Goal: Task Accomplishment & Management: Use online tool/utility

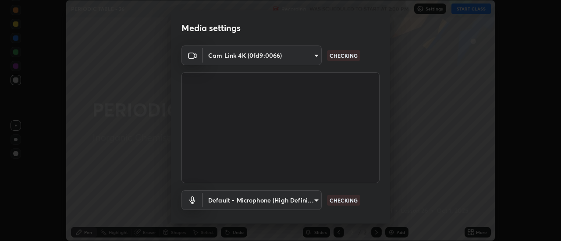
scroll to position [46, 0]
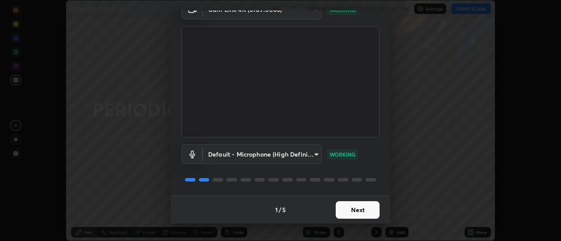
click at [366, 210] on button "Next" at bounding box center [357, 210] width 44 height 18
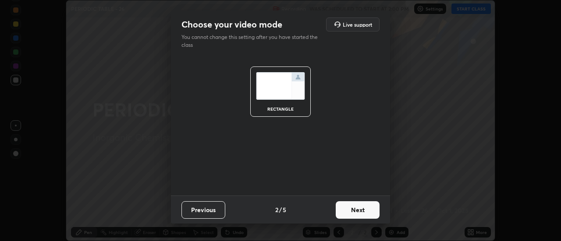
scroll to position [0, 0]
click at [367, 211] on button "Next" at bounding box center [357, 210] width 44 height 18
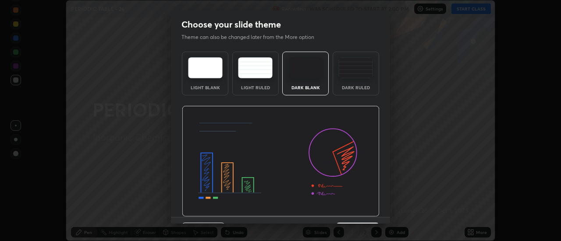
scroll to position [21, 0]
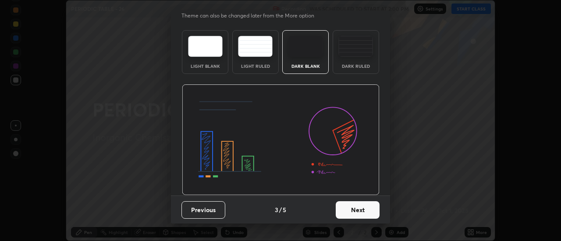
click at [369, 207] on button "Next" at bounding box center [357, 210] width 44 height 18
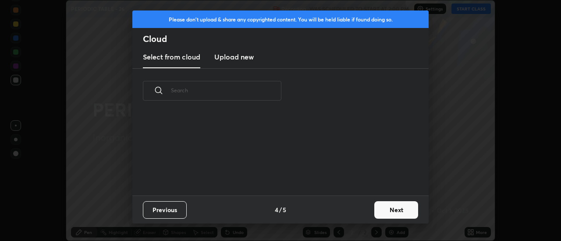
scroll to position [0, 0]
click at [387, 211] on button "Next" at bounding box center [396, 210] width 44 height 18
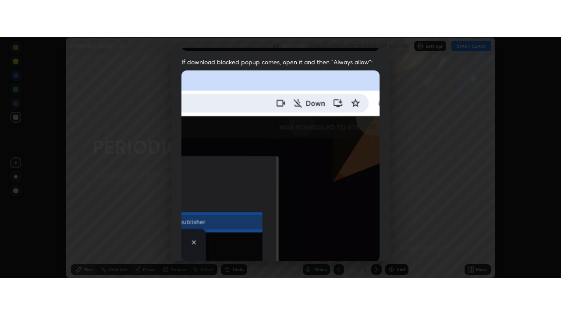
scroll to position [225, 0]
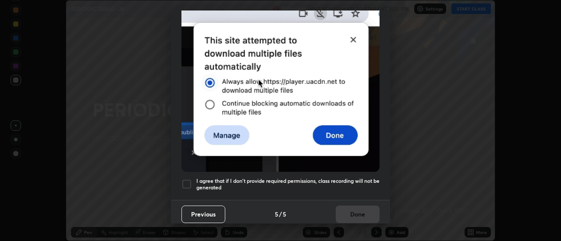
click at [182, 180] on div at bounding box center [186, 184] width 11 height 11
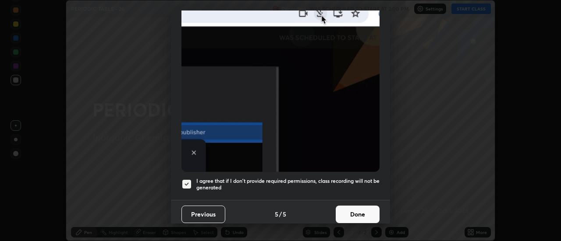
click at [355, 212] on button "Done" at bounding box center [357, 215] width 44 height 18
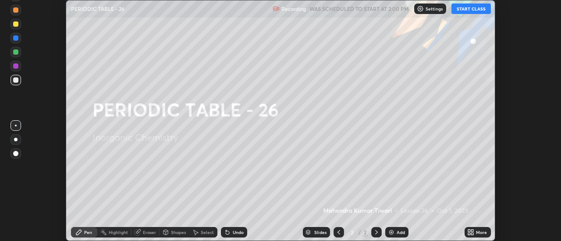
click at [478, 7] on button "START CLASS" at bounding box center [470, 9] width 39 height 11
click at [469, 234] on icon at bounding box center [469, 234] width 2 height 2
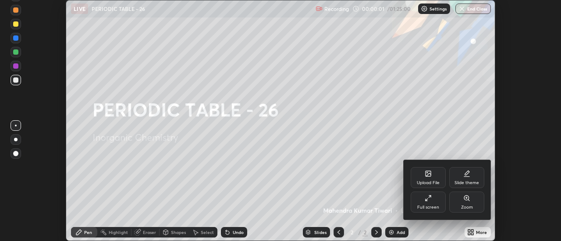
click at [443, 208] on div "Full screen" at bounding box center [427, 202] width 35 height 21
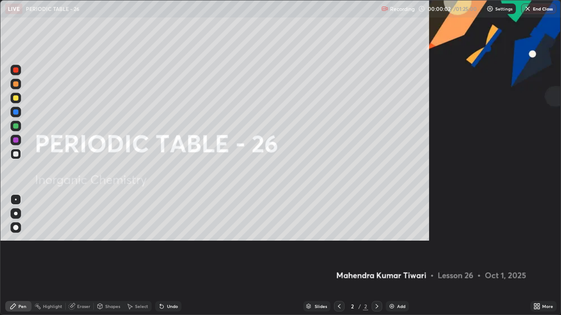
scroll to position [315, 561]
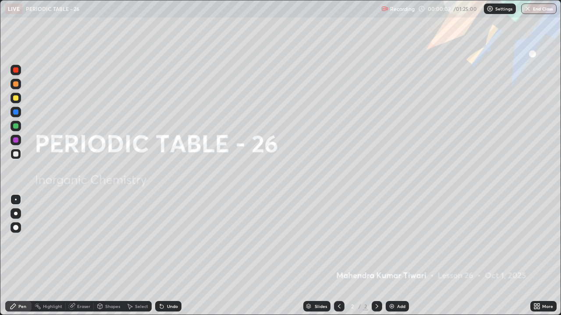
click at [396, 241] on div "Add" at bounding box center [396, 306] width 23 height 11
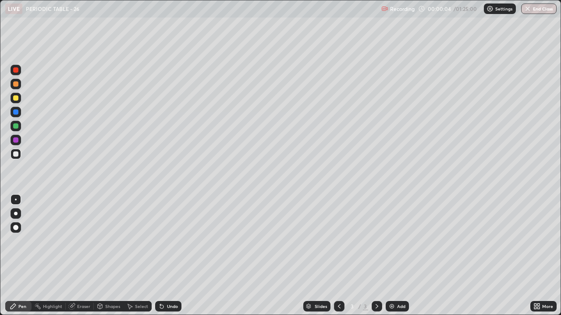
click at [543, 241] on div "More" at bounding box center [547, 306] width 11 height 4
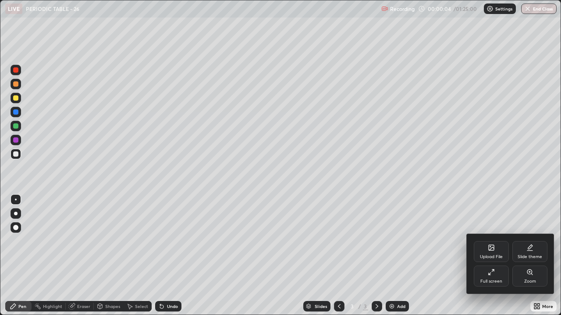
click at [492, 241] on div "Upload File" at bounding box center [491, 257] width 23 height 4
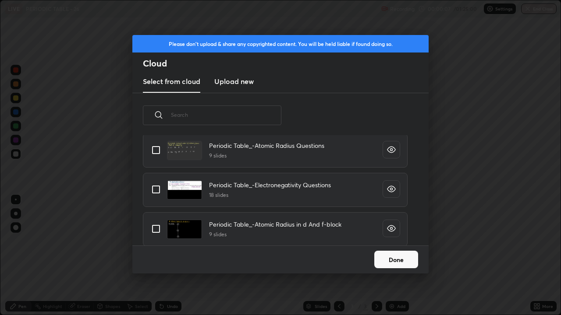
scroll to position [189, 0]
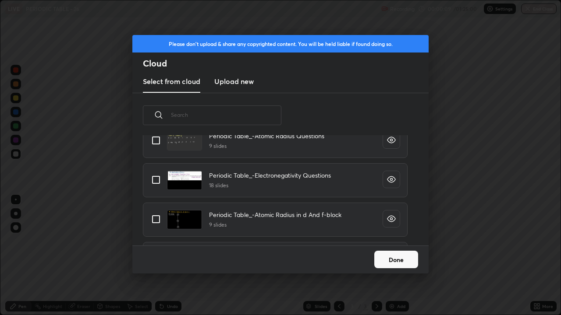
click at [155, 184] on input "grid" at bounding box center [156, 180] width 18 height 18
checkbox input "true"
click at [395, 241] on button "Done" at bounding box center [396, 260] width 44 height 18
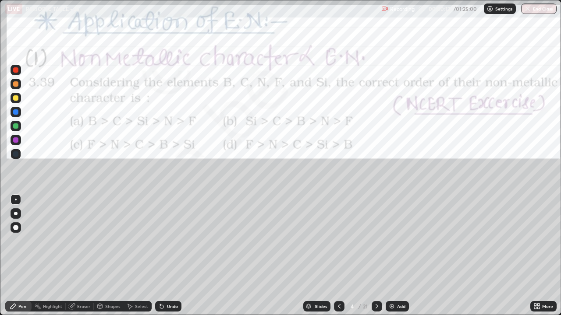
click at [317, 241] on div "Slides" at bounding box center [320, 306] width 12 height 4
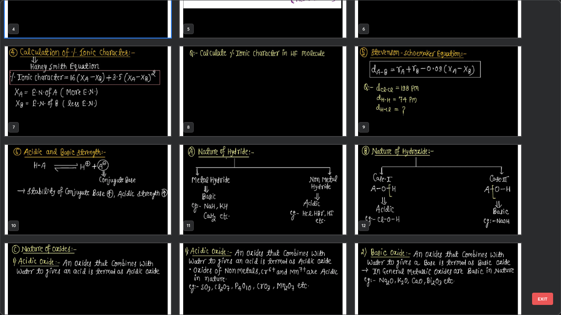
scroll to position [161, 0]
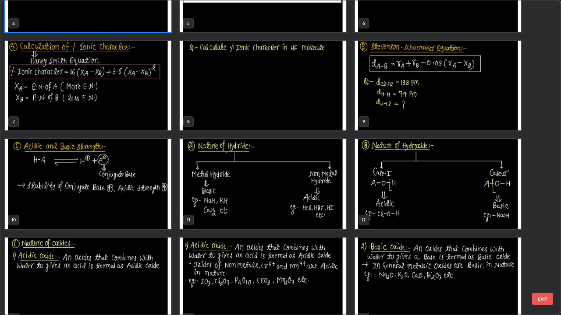
click at [390, 111] on img "grid" at bounding box center [438, 86] width 166 height 90
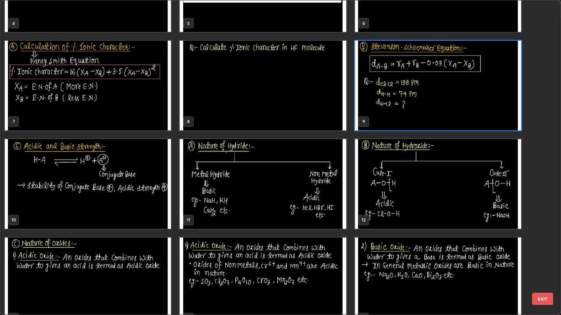
click at [391, 112] on img "grid" at bounding box center [438, 86] width 166 height 90
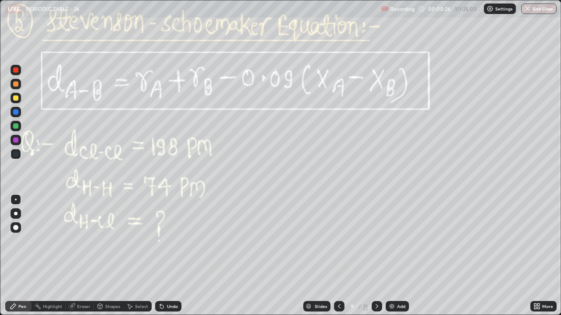
click at [376, 241] on icon at bounding box center [376, 306] width 7 height 7
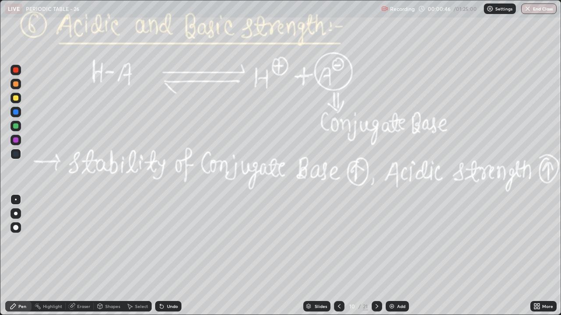
click at [16, 125] on div at bounding box center [15, 126] width 5 height 5
click at [373, 241] on icon at bounding box center [376, 306] width 7 height 7
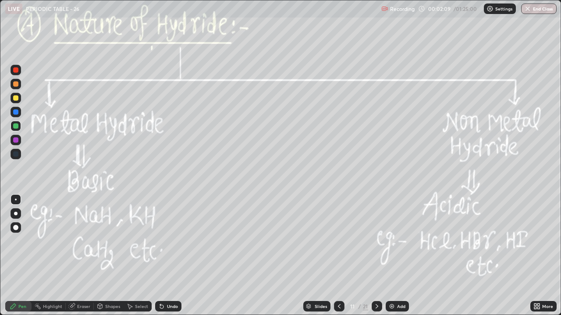
click at [14, 95] on div at bounding box center [15, 97] width 5 height 5
click at [21, 241] on div "Pen" at bounding box center [22, 306] width 8 height 4
click at [16, 102] on div at bounding box center [16, 98] width 11 height 11
click at [14, 226] on div at bounding box center [15, 227] width 5 height 5
click at [400, 241] on div "Add" at bounding box center [396, 306] width 23 height 11
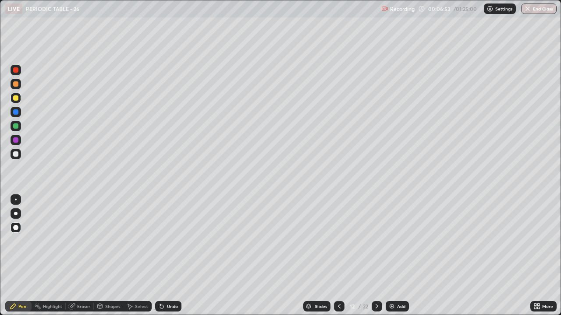
click at [132, 241] on icon at bounding box center [129, 306] width 7 height 7
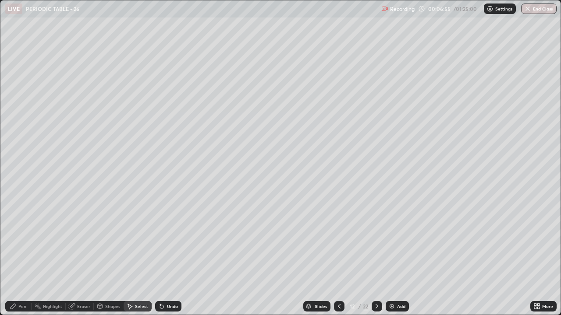
click at [79, 241] on div "Eraser" at bounding box center [80, 306] width 28 height 11
click at [19, 241] on div "Pen" at bounding box center [22, 306] width 8 height 4
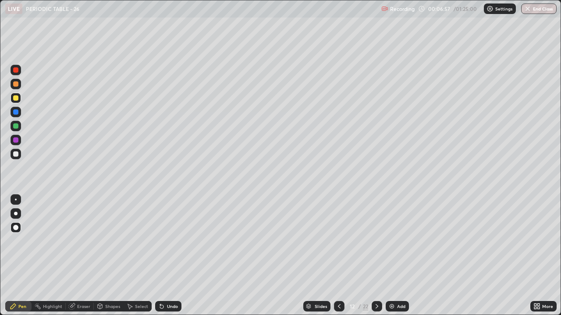
click at [76, 241] on div "Eraser" at bounding box center [80, 306] width 28 height 11
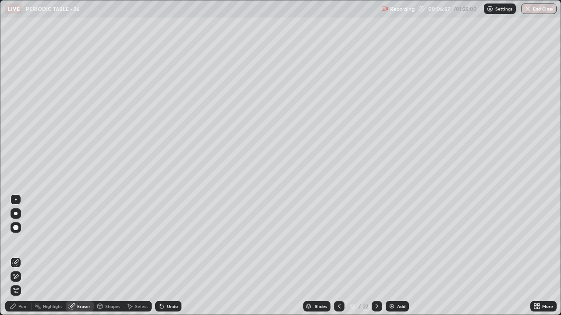
click at [15, 241] on span "Erase all" at bounding box center [16, 290] width 10 height 5
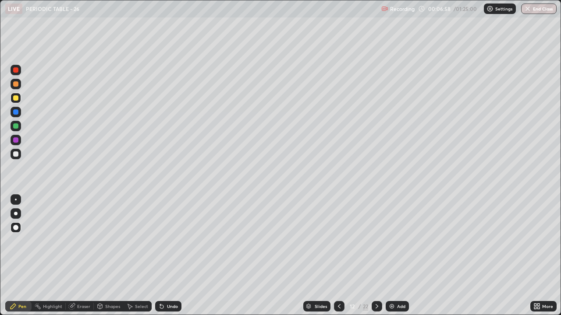
click at [15, 241] on div at bounding box center [16, 245] width 14 height 105
click at [339, 241] on icon at bounding box center [338, 306] width 7 height 7
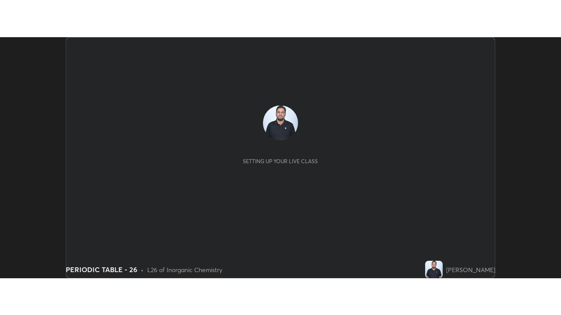
scroll to position [241, 561]
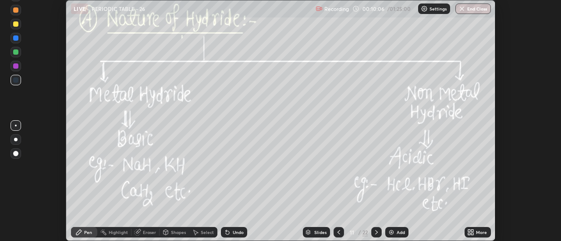
click at [476, 232] on div "More" at bounding box center [481, 232] width 11 height 4
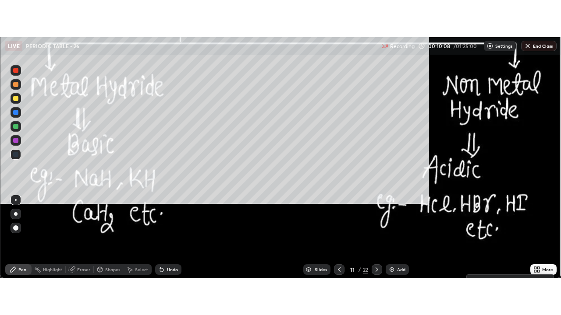
scroll to position [315, 561]
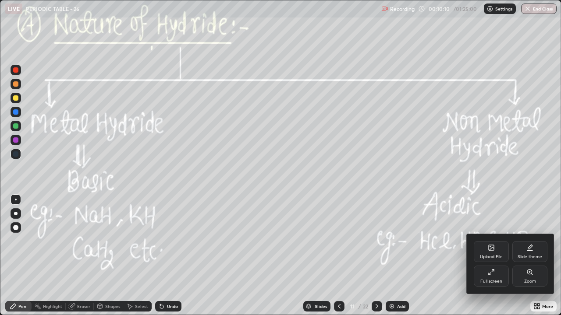
click at [450, 241] on div at bounding box center [280, 157] width 561 height 315
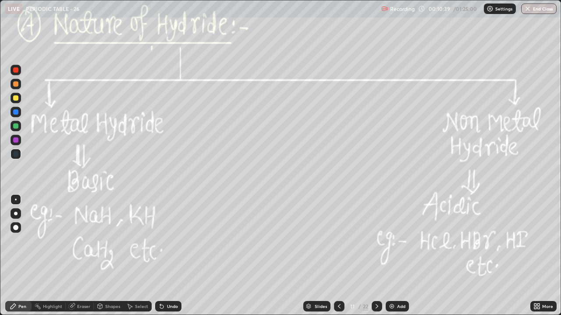
click at [341, 241] on icon at bounding box center [338, 306] width 7 height 7
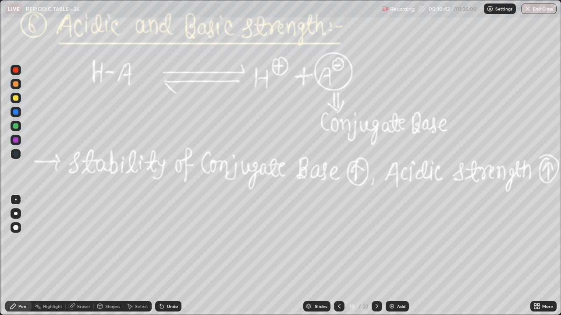
click at [376, 241] on icon at bounding box center [376, 306] width 7 height 7
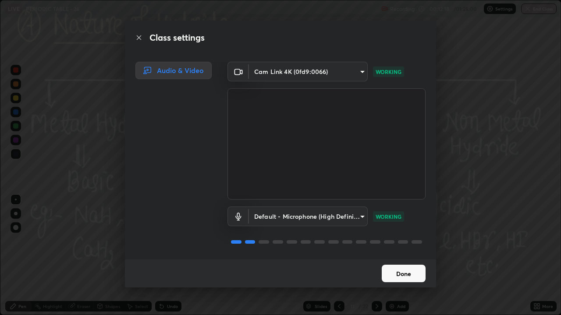
click at [417, 241] on button "Done" at bounding box center [403, 274] width 44 height 18
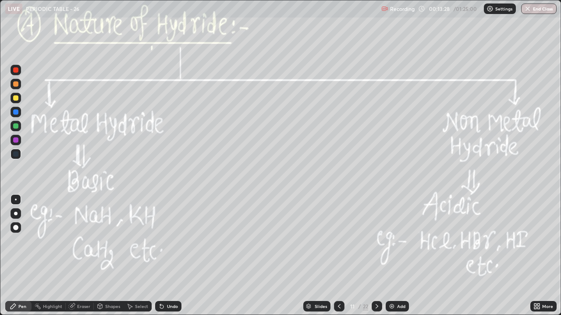
click at [375, 241] on div at bounding box center [376, 306] width 11 height 11
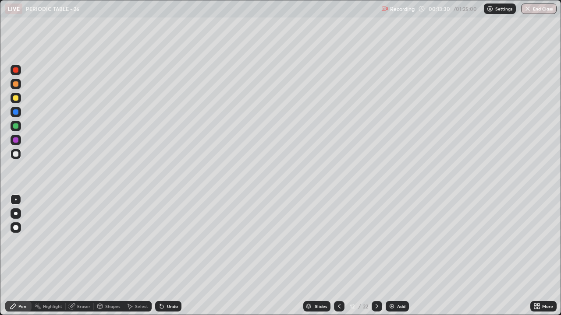
click at [376, 241] on icon at bounding box center [376, 306] width 7 height 7
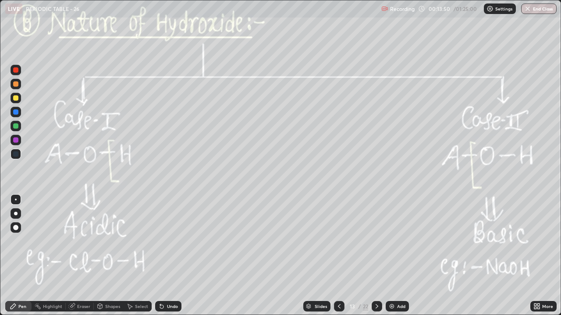
click at [15, 99] on div at bounding box center [15, 97] width 5 height 5
click at [167, 241] on div "Undo" at bounding box center [172, 306] width 11 height 4
click at [21, 241] on div "Pen" at bounding box center [22, 306] width 8 height 4
click at [15, 215] on div at bounding box center [16, 214] width 4 height 4
click at [12, 124] on div at bounding box center [16, 126] width 11 height 11
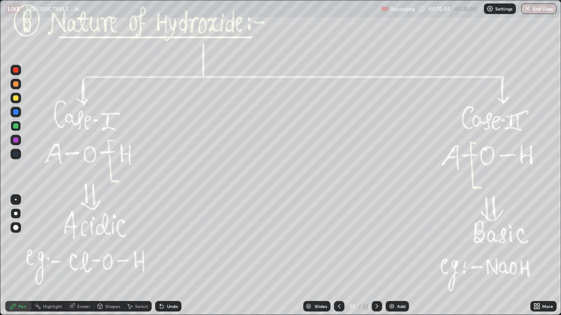
click at [160, 241] on icon at bounding box center [162, 307] width 4 height 4
click at [137, 241] on div "Select" at bounding box center [141, 306] width 13 height 4
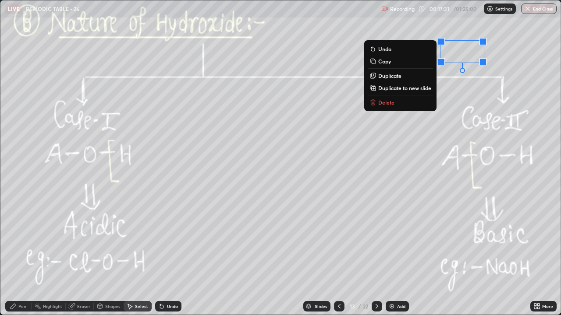
click at [409, 105] on button "Delete" at bounding box center [399, 102] width 65 height 11
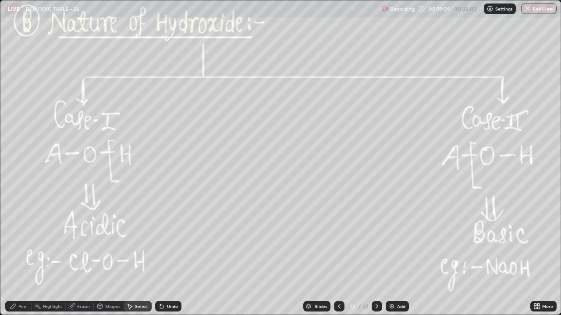
click at [78, 241] on div "Eraser" at bounding box center [83, 306] width 13 height 4
click at [381, 241] on div at bounding box center [376, 306] width 11 height 11
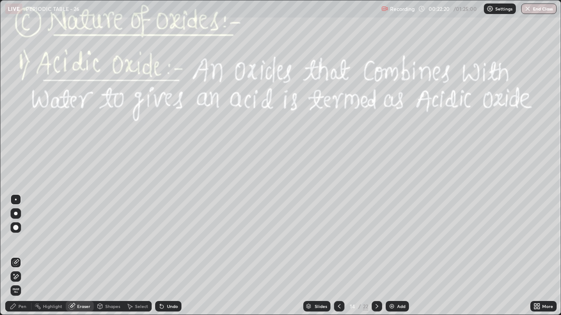
click at [371, 241] on div at bounding box center [376, 306] width 11 height 11
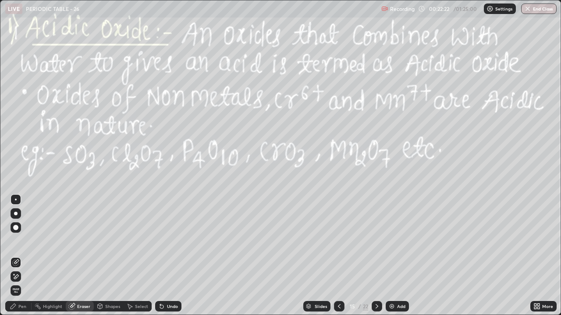
click at [334, 241] on div at bounding box center [339, 306] width 11 height 11
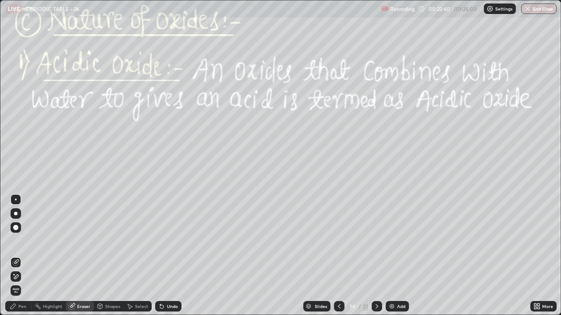
click at [376, 241] on div at bounding box center [376, 306] width 11 height 11
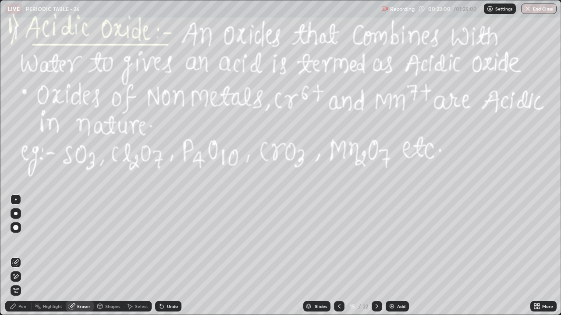
click at [106, 241] on div "Shapes" at bounding box center [112, 306] width 15 height 4
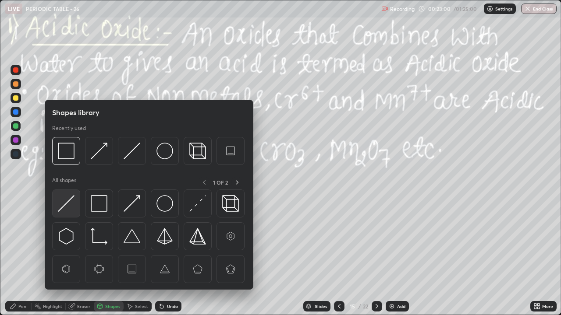
click at [64, 204] on img at bounding box center [66, 203] width 17 height 17
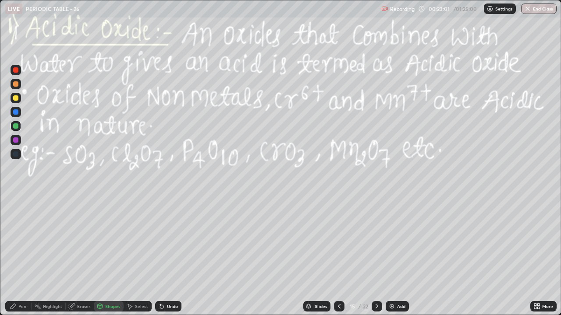
click at [12, 129] on div at bounding box center [16, 126] width 11 height 11
click at [13, 126] on div at bounding box center [15, 126] width 5 height 5
click at [18, 241] on div "Pen" at bounding box center [18, 306] width 26 height 11
click at [14, 93] on div at bounding box center [16, 98] width 11 height 11
click at [171, 241] on div "Undo" at bounding box center [172, 306] width 11 height 4
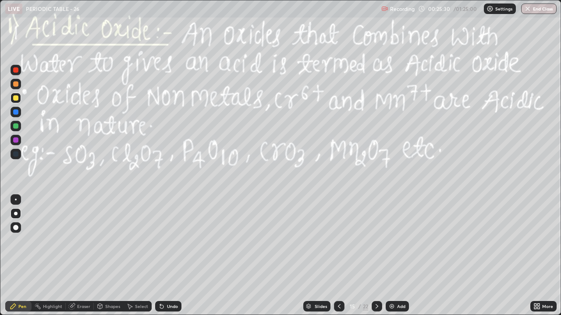
click at [170, 241] on div "Undo" at bounding box center [172, 306] width 11 height 4
click at [169, 241] on div "Undo" at bounding box center [172, 306] width 11 height 4
click at [168, 241] on div "Undo" at bounding box center [172, 306] width 11 height 4
click at [170, 241] on div "Undo" at bounding box center [172, 306] width 11 height 4
click at [168, 241] on div "Undo" at bounding box center [172, 306] width 11 height 4
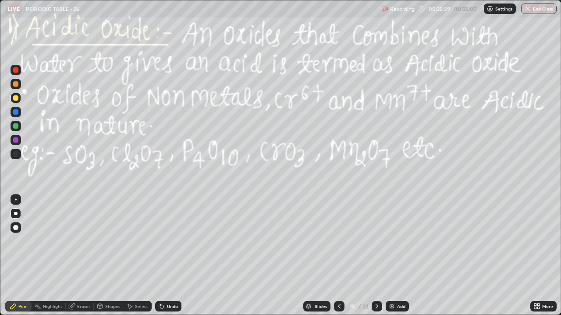
click at [169, 241] on div "Undo" at bounding box center [168, 306] width 26 height 11
click at [397, 241] on div "Add" at bounding box center [401, 306] width 8 height 4
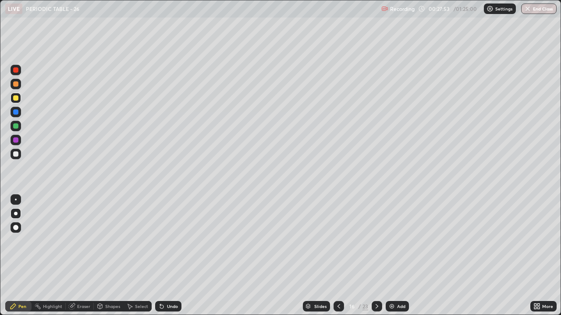
click at [16, 227] on div at bounding box center [15, 227] width 5 height 5
click at [163, 241] on icon at bounding box center [161, 306] width 7 height 7
click at [166, 241] on div "Undo" at bounding box center [168, 306] width 26 height 11
click at [172, 241] on div "Undo" at bounding box center [172, 306] width 11 height 4
click at [171, 241] on div "Undo" at bounding box center [172, 306] width 11 height 4
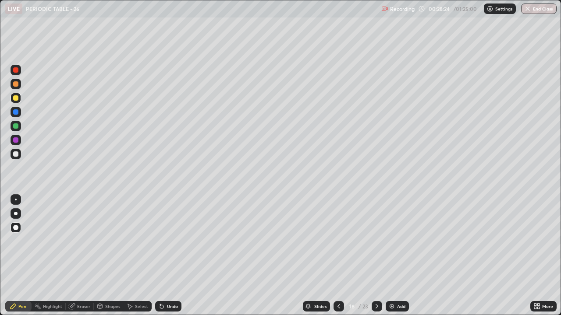
click at [135, 241] on div "Select" at bounding box center [141, 306] width 13 height 4
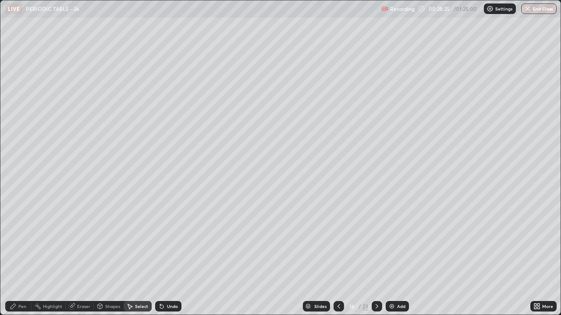
click at [110, 241] on div "Shapes" at bounding box center [112, 306] width 15 height 4
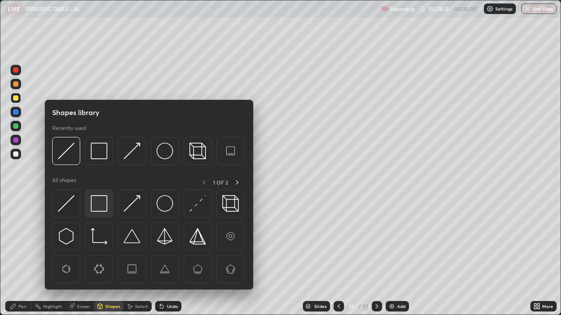
click at [98, 201] on img at bounding box center [99, 203] width 17 height 17
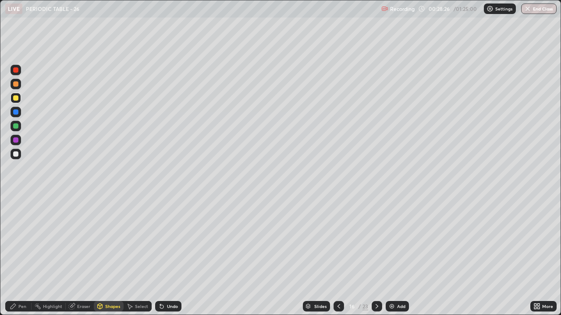
click at [15, 154] on div at bounding box center [15, 154] width 5 height 5
click at [106, 241] on div "Shapes" at bounding box center [109, 307] width 30 height 18
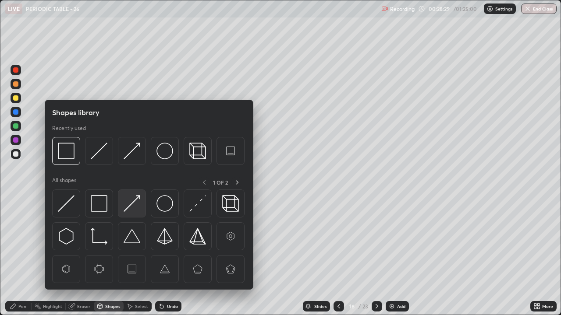
click at [135, 204] on img at bounding box center [132, 203] width 17 height 17
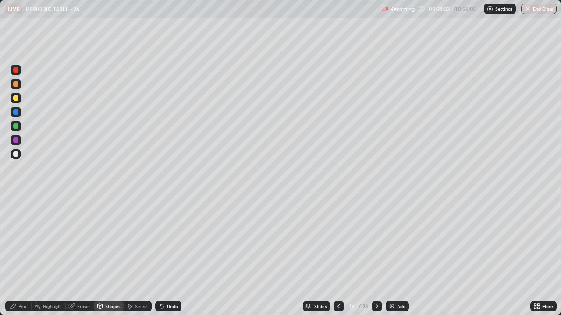
click at [18, 241] on div "Pen" at bounding box center [18, 306] width 26 height 11
click at [106, 241] on div "Shapes" at bounding box center [112, 306] width 15 height 4
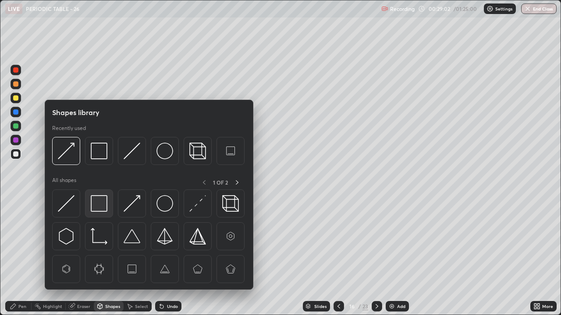
click at [107, 207] on img at bounding box center [99, 203] width 17 height 17
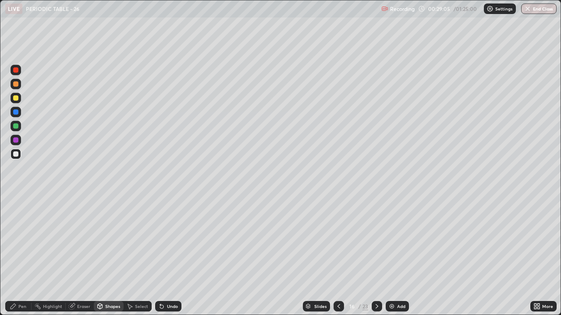
click at [108, 241] on div "Shapes" at bounding box center [112, 306] width 15 height 4
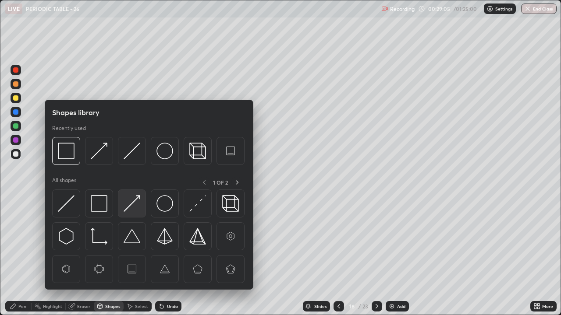
click at [134, 208] on img at bounding box center [132, 203] width 17 height 17
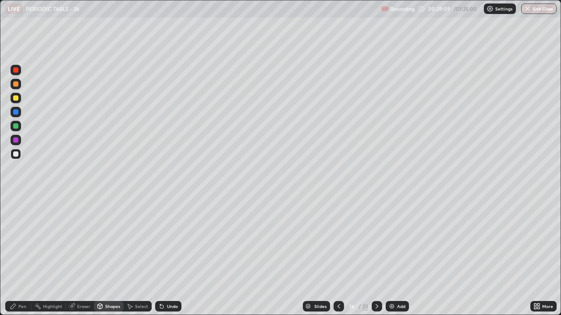
click at [12, 241] on icon at bounding box center [13, 306] width 5 height 5
click at [19, 127] on div at bounding box center [16, 126] width 11 height 11
click at [116, 241] on div "Shapes" at bounding box center [112, 306] width 15 height 4
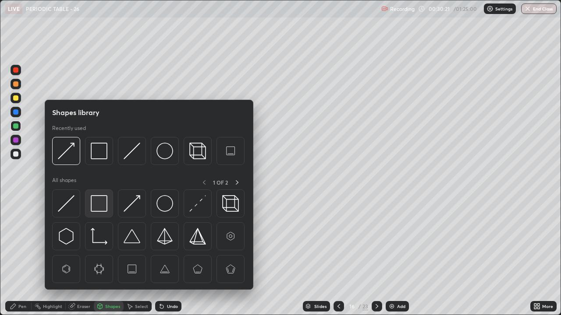
click at [97, 201] on img at bounding box center [99, 203] width 17 height 17
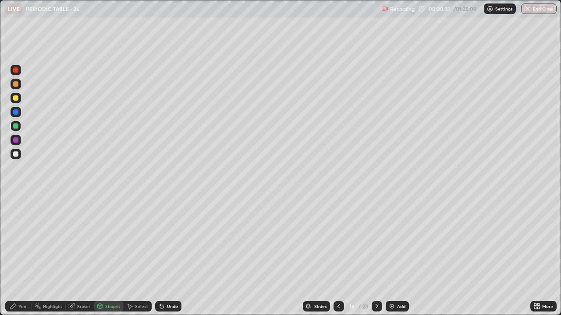
click at [19, 154] on div at bounding box center [16, 154] width 11 height 11
click at [170, 241] on div "Undo" at bounding box center [172, 306] width 11 height 4
click at [18, 241] on div "Pen" at bounding box center [18, 306] width 26 height 11
click at [135, 241] on div "Select" at bounding box center [141, 306] width 13 height 4
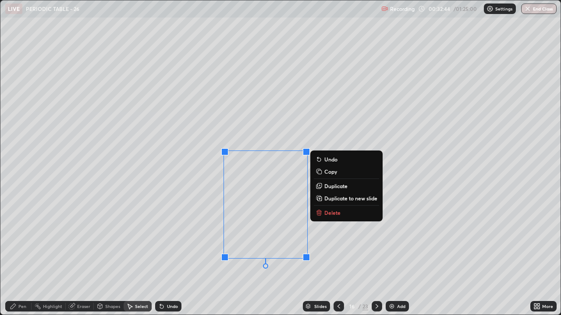
click at [330, 212] on p "Delete" at bounding box center [332, 212] width 16 height 7
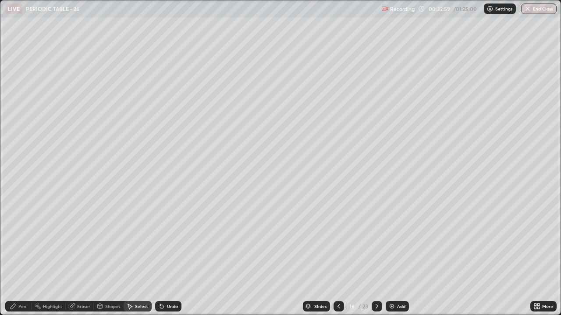
click at [399, 241] on div "Add" at bounding box center [396, 306] width 23 height 11
click at [21, 241] on div "Pen" at bounding box center [18, 306] width 26 height 11
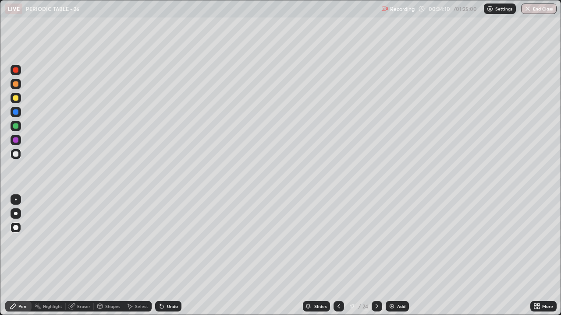
click at [336, 241] on icon at bounding box center [338, 306] width 7 height 7
click at [380, 241] on div at bounding box center [376, 306] width 11 height 11
click at [107, 241] on div "Shapes" at bounding box center [112, 306] width 15 height 4
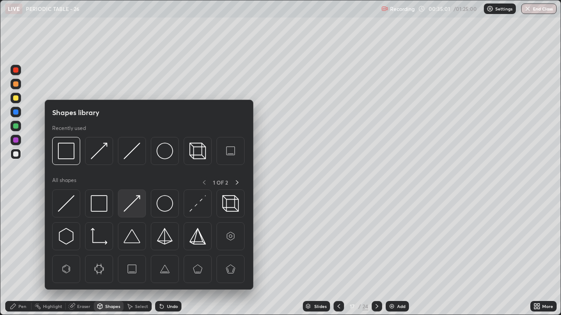
click at [134, 207] on img at bounding box center [132, 203] width 17 height 17
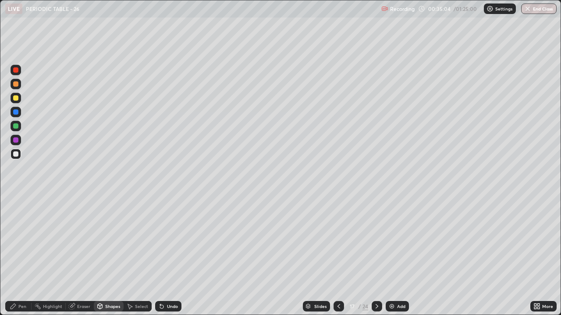
click at [25, 241] on div "Pen" at bounding box center [22, 306] width 8 height 4
click at [15, 95] on div at bounding box center [15, 97] width 5 height 5
click at [16, 153] on div at bounding box center [15, 154] width 5 height 5
click at [106, 241] on div "Shapes" at bounding box center [109, 306] width 30 height 11
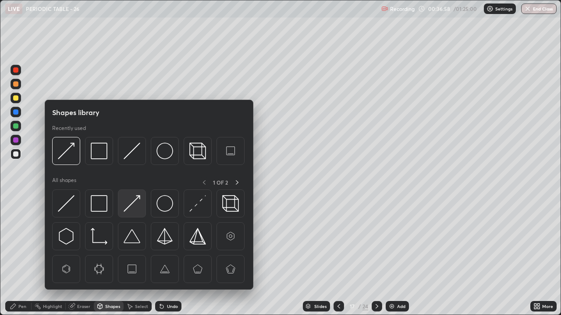
click at [138, 206] on img at bounding box center [132, 203] width 17 height 17
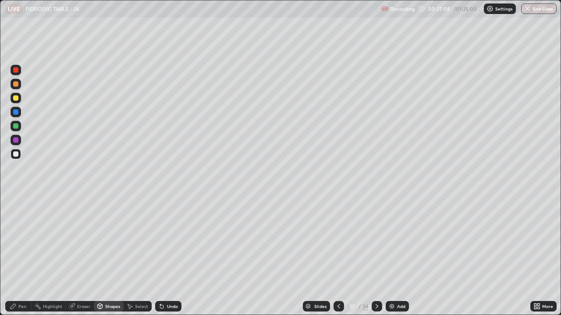
click at [143, 241] on div "Select" at bounding box center [141, 306] width 13 height 4
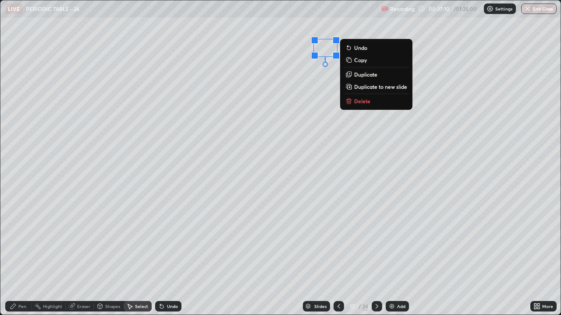
click at [354, 104] on p "Delete" at bounding box center [362, 101] width 16 height 7
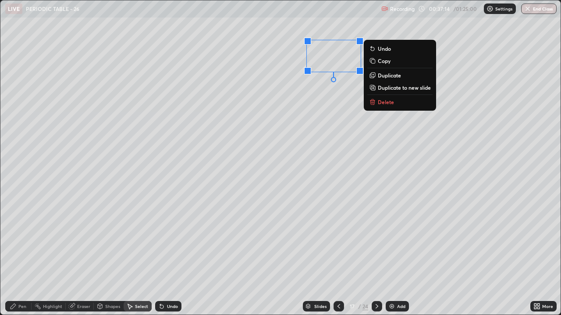
click at [328, 106] on div "0 ° Undo Copy Duplicate Duplicate to new slide Delete" at bounding box center [280, 157] width 560 height 314
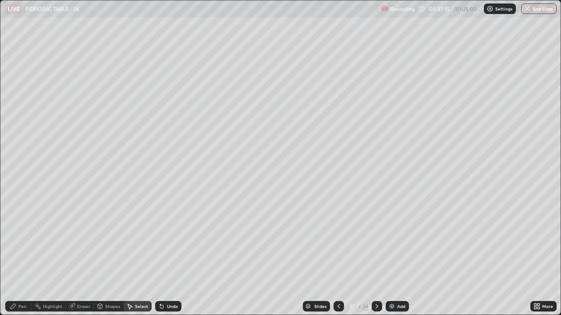
click at [21, 241] on div "Pen" at bounding box center [22, 306] width 8 height 4
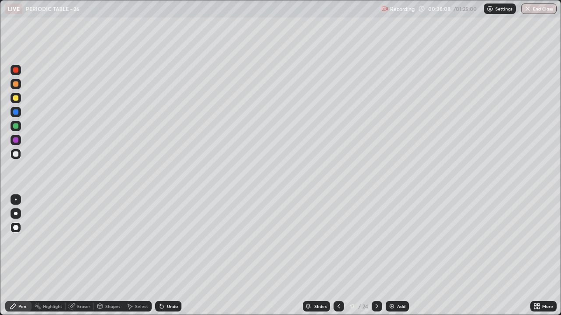
click at [109, 241] on div "Shapes" at bounding box center [112, 306] width 15 height 4
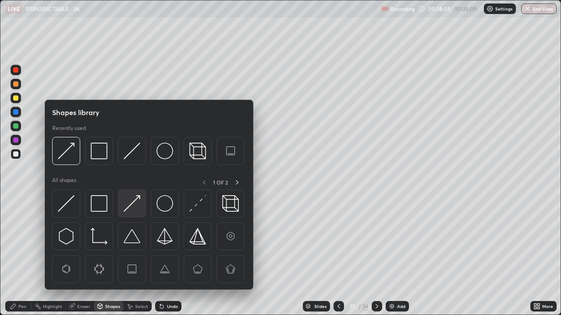
click at [132, 201] on img at bounding box center [132, 203] width 17 height 17
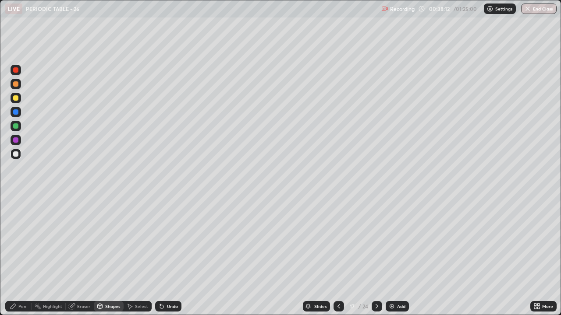
click at [15, 241] on icon at bounding box center [13, 306] width 7 height 7
click at [114, 241] on div "Shapes" at bounding box center [112, 306] width 15 height 4
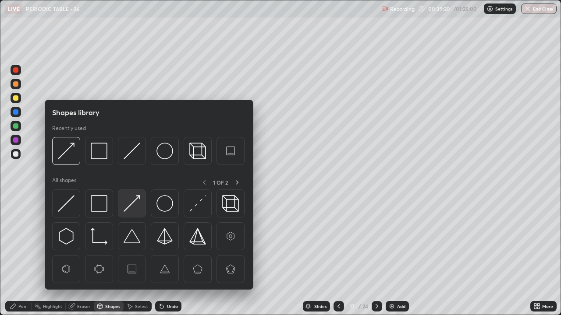
click at [133, 204] on img at bounding box center [132, 203] width 17 height 17
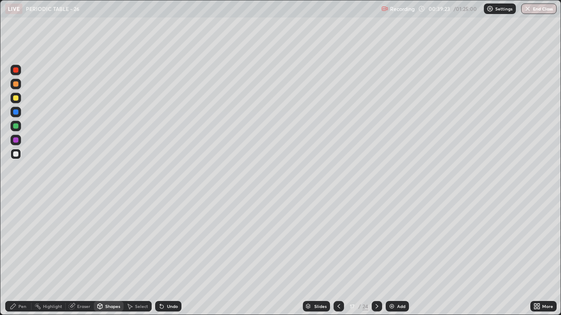
click at [19, 241] on div "Pen" at bounding box center [18, 306] width 26 height 11
click at [106, 241] on div "Shapes" at bounding box center [112, 306] width 15 height 4
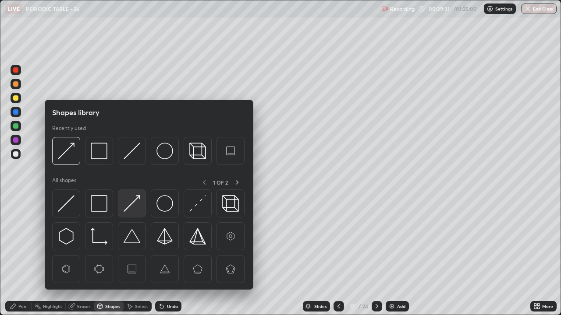
click at [131, 206] on img at bounding box center [132, 203] width 17 height 17
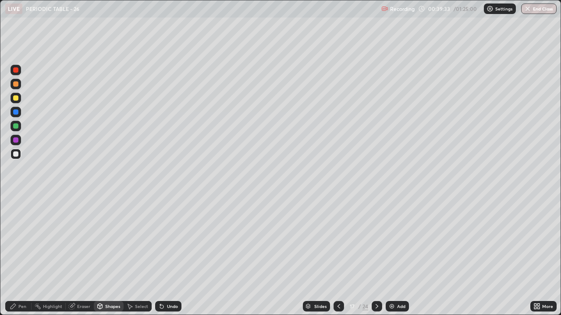
click at [23, 241] on div "Pen" at bounding box center [22, 306] width 8 height 4
click at [104, 241] on div "Shapes" at bounding box center [109, 306] width 30 height 11
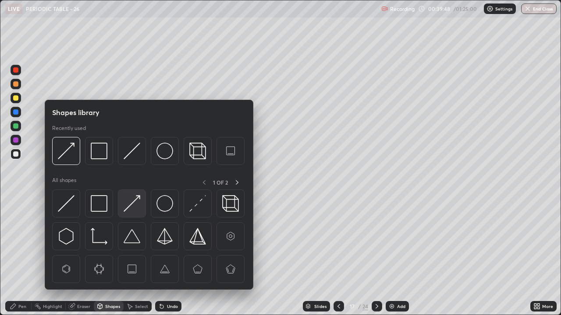
click at [130, 205] on img at bounding box center [132, 203] width 17 height 17
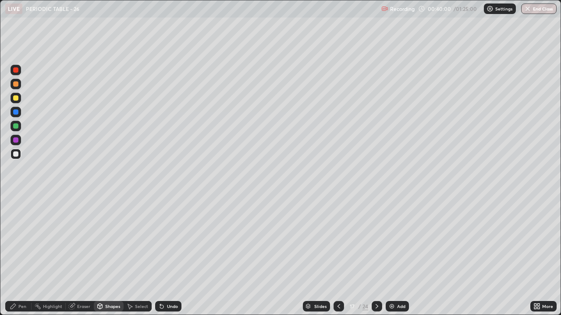
click at [13, 126] on div at bounding box center [15, 126] width 5 height 5
click at [15, 158] on div at bounding box center [16, 154] width 11 height 11
click at [170, 241] on div "Undo" at bounding box center [172, 306] width 11 height 4
click at [17, 241] on div "Pen" at bounding box center [18, 306] width 26 height 11
click at [337, 241] on div at bounding box center [338, 306] width 11 height 11
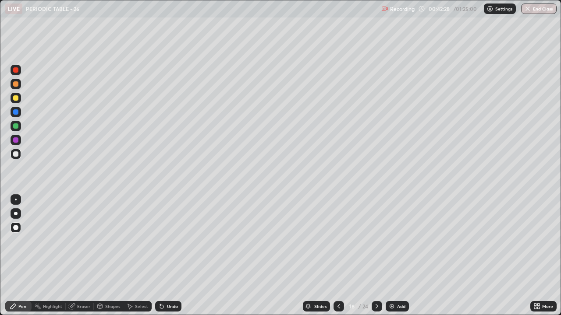
click at [338, 241] on div at bounding box center [338, 307] width 11 height 18
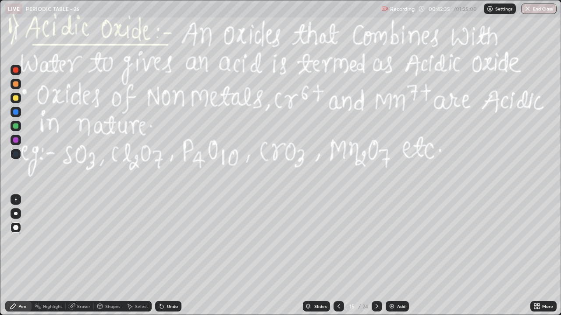
click at [337, 241] on icon at bounding box center [338, 306] width 7 height 7
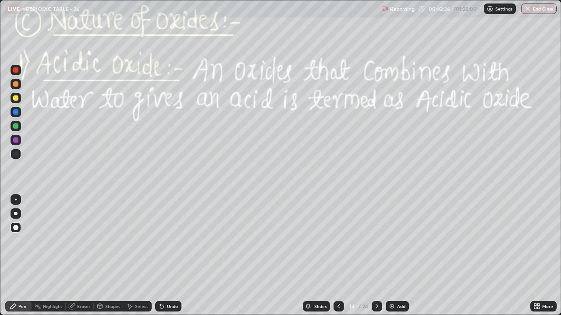
click at [376, 241] on icon at bounding box center [376, 306] width 7 height 7
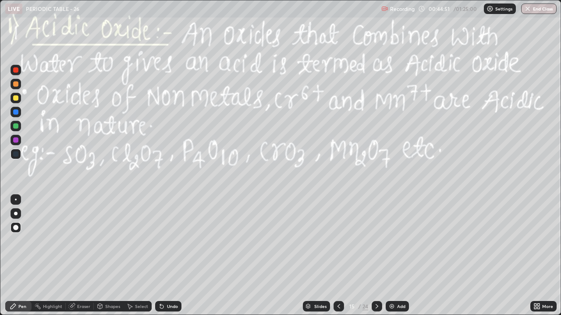
click at [168, 241] on div "Undo" at bounding box center [168, 306] width 26 height 11
click at [137, 241] on div "Select" at bounding box center [141, 306] width 13 height 4
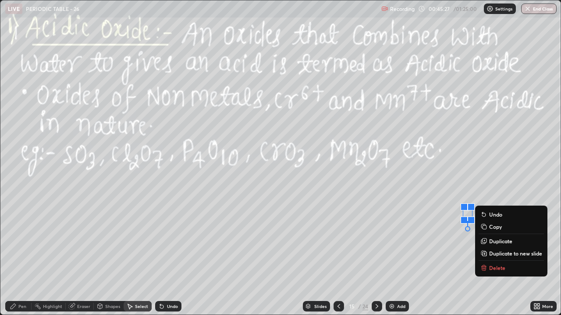
click at [488, 241] on button "Delete" at bounding box center [510, 268] width 65 height 11
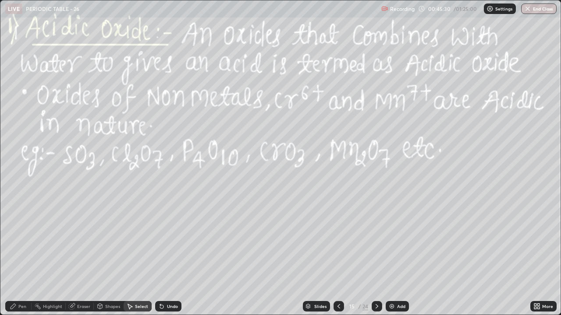
click at [26, 241] on div "Pen" at bounding box center [18, 306] width 26 height 11
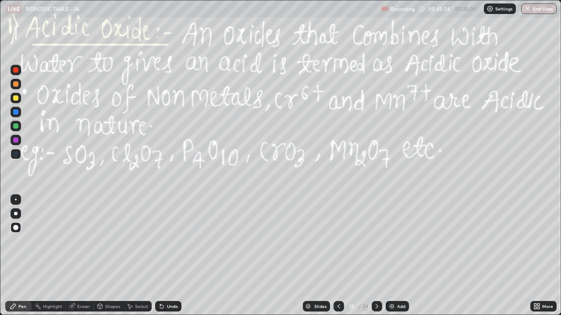
click at [16, 130] on div at bounding box center [16, 126] width 11 height 11
click at [112, 241] on div "Shapes" at bounding box center [112, 306] width 15 height 4
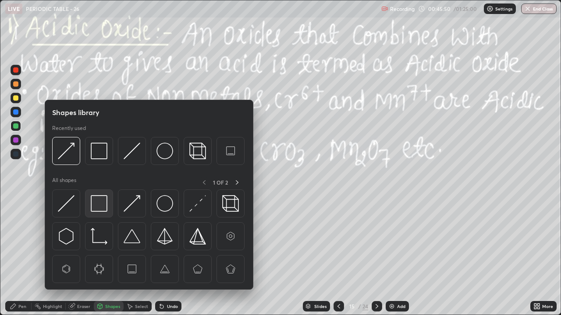
click at [109, 205] on div at bounding box center [99, 204] width 28 height 28
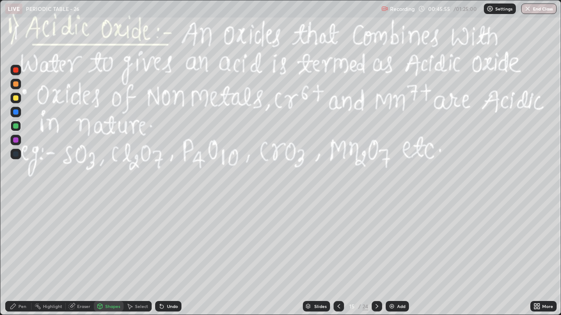
click at [14, 241] on icon at bounding box center [13, 306] width 5 height 5
click at [377, 241] on icon at bounding box center [376, 306] width 7 height 7
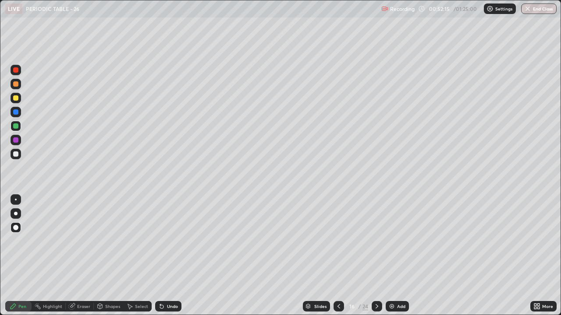
click at [136, 241] on div "Select" at bounding box center [141, 306] width 13 height 4
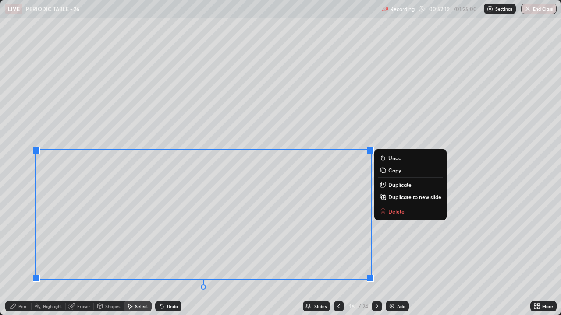
click at [394, 214] on p "Delete" at bounding box center [396, 211] width 16 height 7
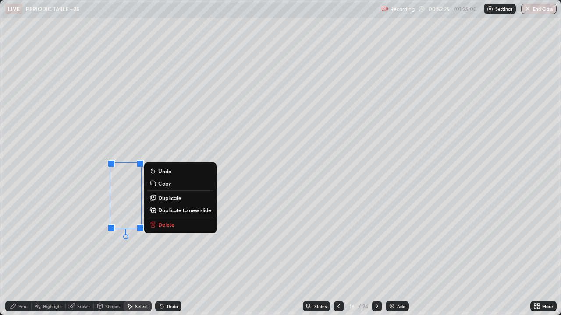
click at [166, 227] on p "Delete" at bounding box center [166, 224] width 16 height 7
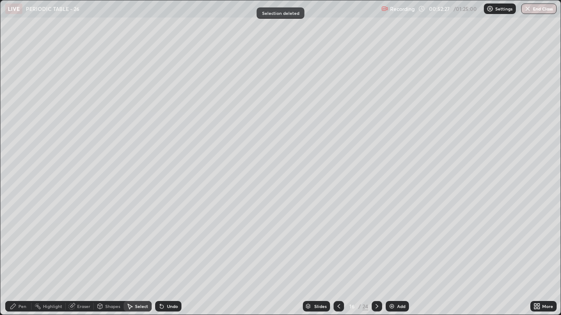
click at [19, 241] on div "Pen" at bounding box center [22, 306] width 8 height 4
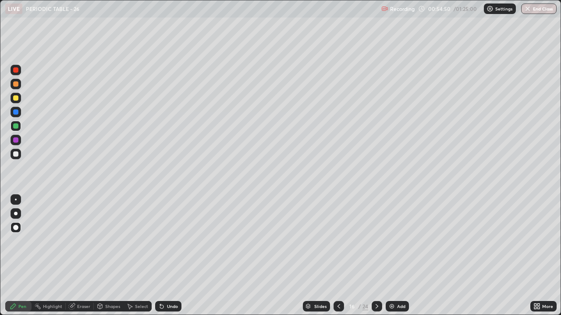
click at [139, 241] on div "Select" at bounding box center [138, 306] width 28 height 11
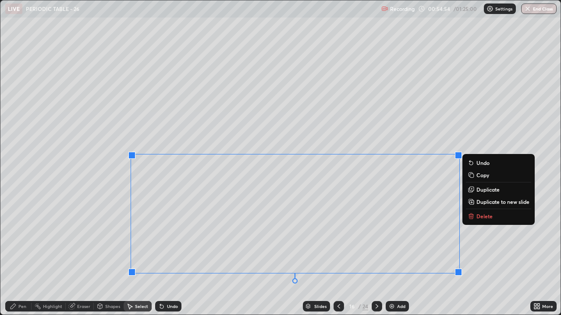
click at [356, 144] on div "0 ° Undo Copy Duplicate Duplicate to new slide Delete" at bounding box center [280, 157] width 560 height 314
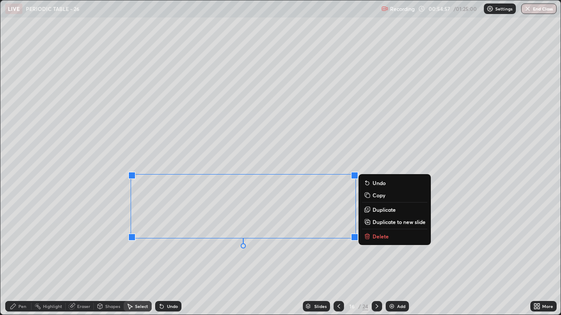
click at [377, 238] on p "Delete" at bounding box center [380, 236] width 16 height 7
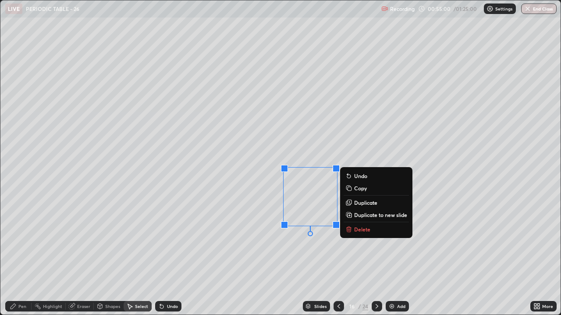
click at [355, 232] on p "Delete" at bounding box center [362, 229] width 16 height 7
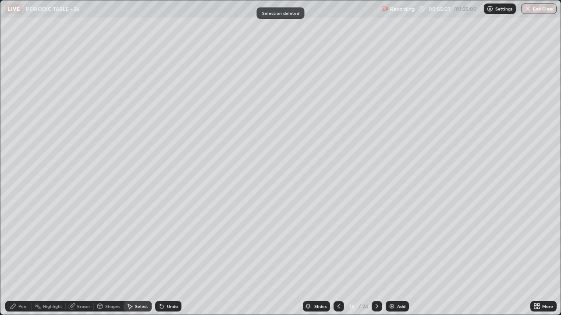
click at [380, 241] on div at bounding box center [376, 306] width 11 height 11
click at [335, 241] on div at bounding box center [338, 306] width 11 height 11
click at [336, 241] on icon at bounding box center [338, 306] width 7 height 7
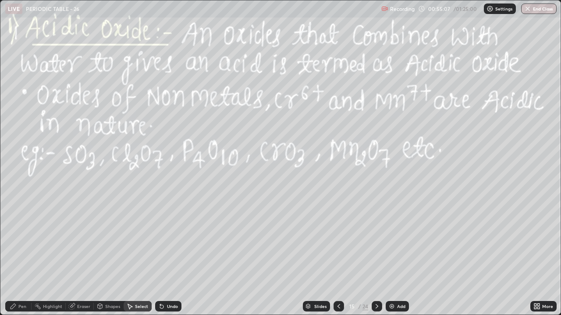
click at [376, 241] on icon at bounding box center [376, 306] width 7 height 7
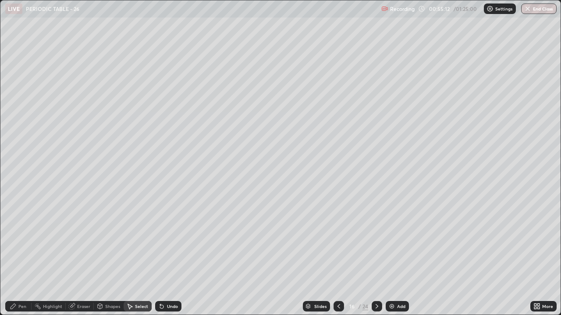
click at [374, 241] on icon at bounding box center [376, 306] width 7 height 7
click at [105, 241] on div "Shapes" at bounding box center [109, 306] width 30 height 11
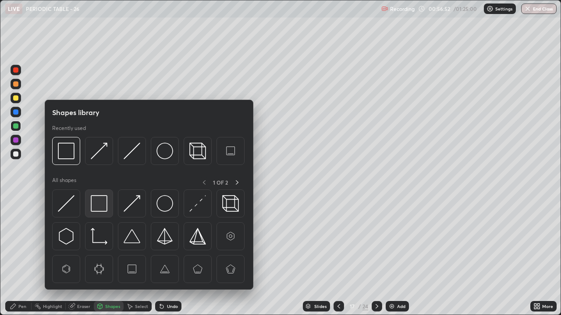
click at [95, 203] on img at bounding box center [99, 203] width 17 height 17
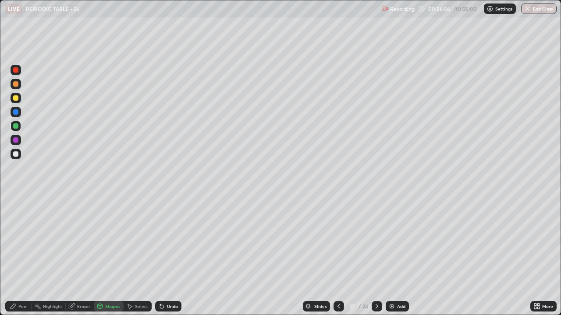
click at [171, 241] on div "Undo" at bounding box center [172, 306] width 11 height 4
click at [17, 241] on div "Pen" at bounding box center [18, 306] width 26 height 11
click at [173, 241] on div "Undo" at bounding box center [172, 306] width 11 height 4
click at [15, 98] on div at bounding box center [15, 97] width 5 height 5
click at [375, 241] on icon at bounding box center [376, 306] width 7 height 7
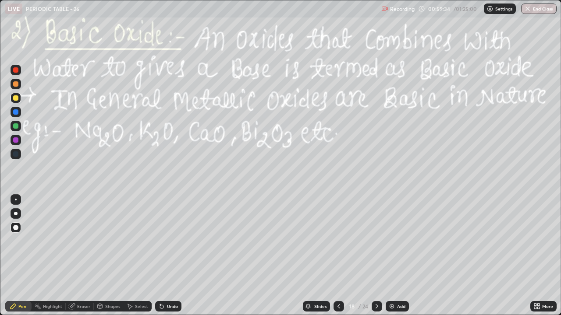
click at [112, 241] on div "Shapes" at bounding box center [112, 306] width 15 height 4
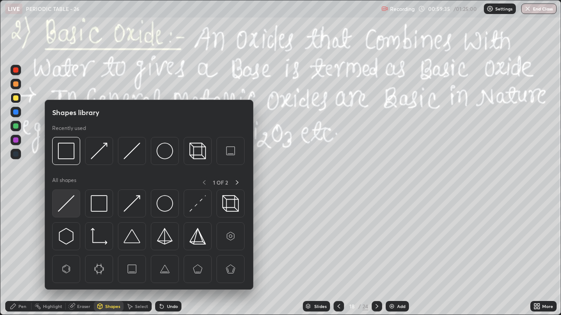
click at [74, 206] on img at bounding box center [66, 203] width 17 height 17
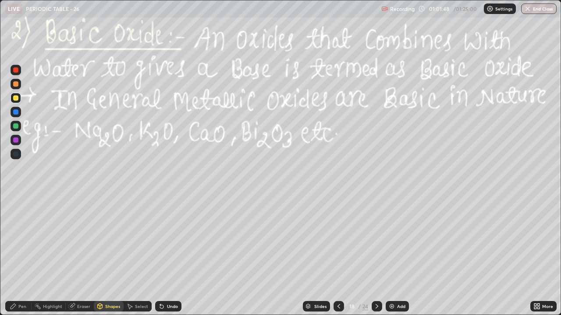
click at [376, 241] on icon at bounding box center [376, 306] width 7 height 7
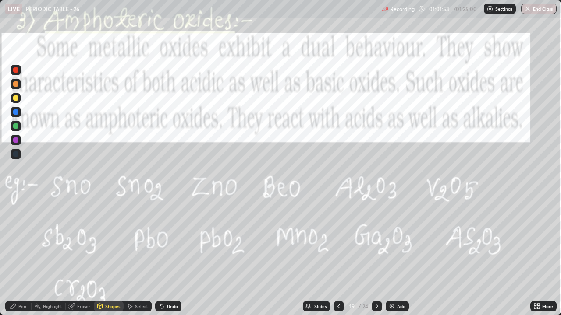
click at [18, 241] on div "Pen" at bounding box center [18, 306] width 26 height 11
click at [15, 125] on div at bounding box center [15, 126] width 5 height 5
click at [109, 241] on div "Shapes" at bounding box center [109, 306] width 30 height 11
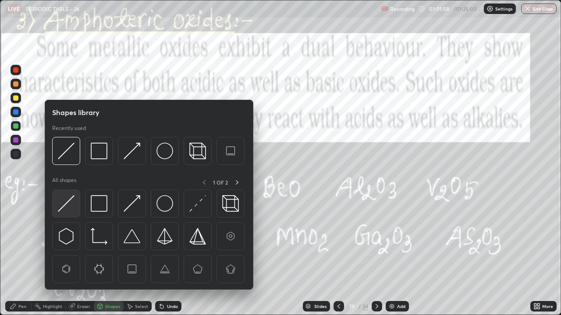
click at [76, 205] on div at bounding box center [66, 204] width 28 height 28
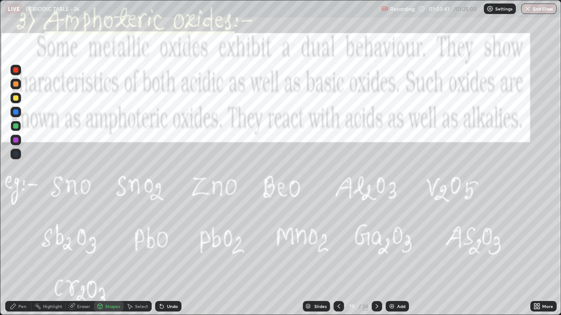
click at [16, 125] on div at bounding box center [15, 126] width 5 height 5
click at [12, 241] on icon at bounding box center [13, 306] width 5 height 5
click at [161, 241] on icon at bounding box center [162, 307] width 4 height 4
click at [16, 95] on div at bounding box center [16, 98] width 11 height 11
click at [83, 241] on div "Eraser" at bounding box center [80, 306] width 28 height 11
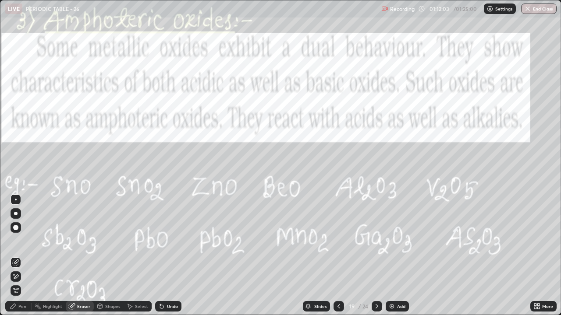
click at [15, 241] on icon at bounding box center [13, 306] width 7 height 7
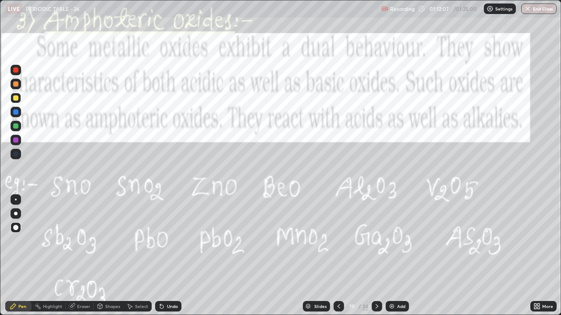
click at [376, 241] on div at bounding box center [376, 306] width 11 height 11
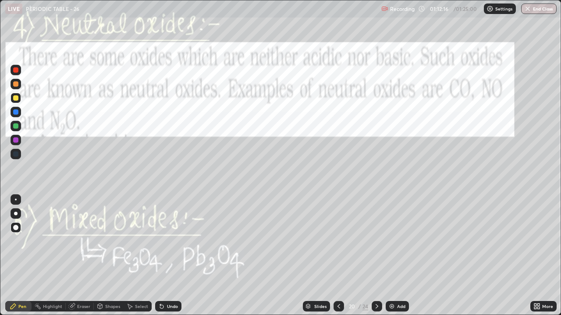
click at [103, 241] on div "Shapes" at bounding box center [109, 306] width 30 height 11
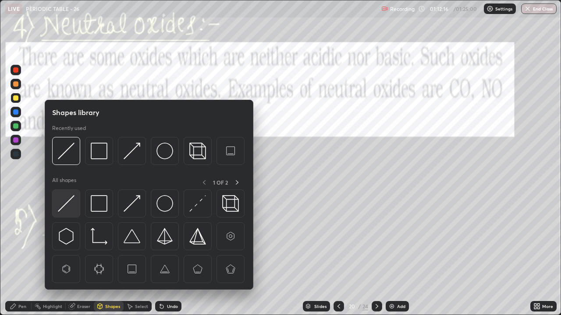
click at [72, 206] on img at bounding box center [66, 203] width 17 height 17
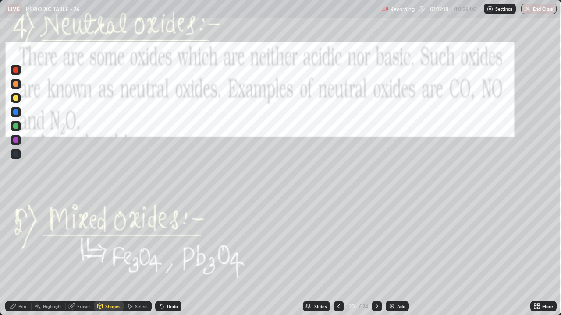
click at [14, 127] on div at bounding box center [15, 126] width 5 height 5
click at [17, 141] on div at bounding box center [15, 140] width 5 height 5
click at [18, 241] on div "Pen" at bounding box center [18, 306] width 26 height 11
click at [18, 99] on div at bounding box center [15, 97] width 5 height 5
click at [15, 124] on div at bounding box center [15, 126] width 5 height 5
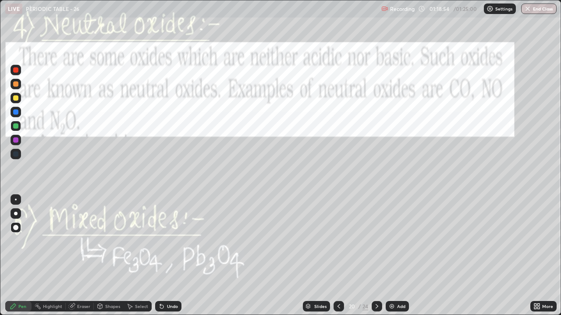
click at [376, 241] on icon at bounding box center [376, 306] width 7 height 7
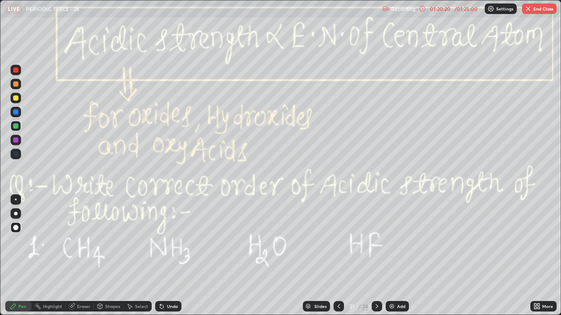
click at [467, 7] on div "/ 01:25:00" at bounding box center [465, 8] width 27 height 5
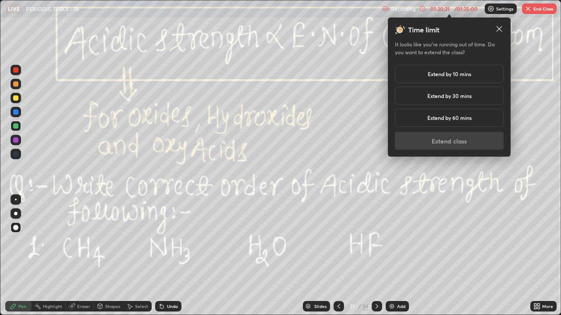
click at [448, 73] on h5 "Extend by 10 mins" at bounding box center [448, 74] width 43 height 8
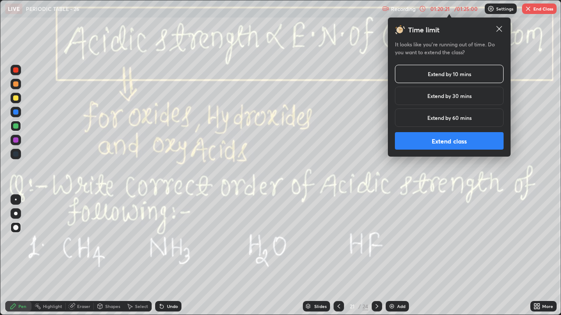
click at [446, 143] on button "Extend class" at bounding box center [449, 141] width 109 height 18
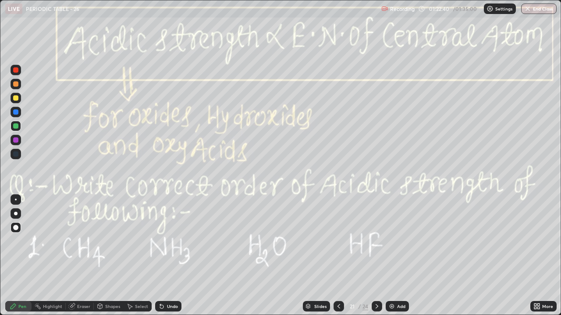
click at [532, 10] on button "End Class" at bounding box center [538, 9] width 35 height 11
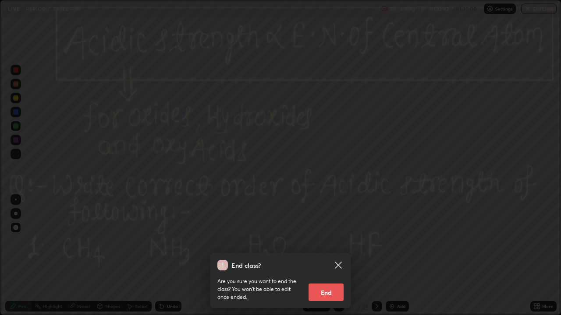
click at [329, 241] on button "End" at bounding box center [325, 293] width 35 height 18
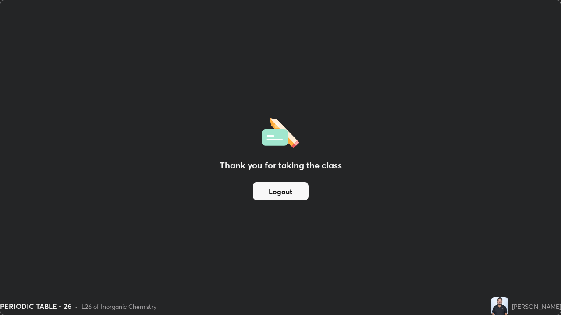
click at [283, 191] on button "Logout" at bounding box center [281, 192] width 56 height 18
click at [286, 191] on button "Logout" at bounding box center [281, 192] width 56 height 18
